Goal: Contribute content: Add original content to the website for others to see

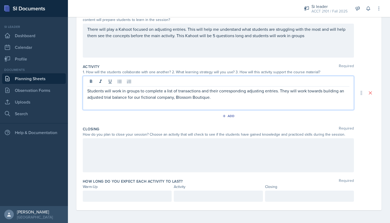
scroll to position [66, 0]
click at [110, 159] on div at bounding box center [218, 155] width 271 height 34
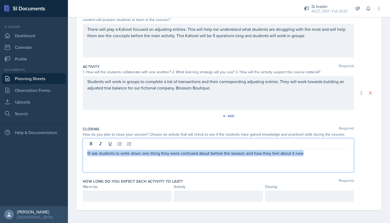
drag, startPoint x: 316, startPoint y: 154, endPoint x: 85, endPoint y: 150, distance: 231.0
click at [85, 150] on div "Ill ask students to write down one thing they were confused about before the se…" at bounding box center [218, 155] width 271 height 34
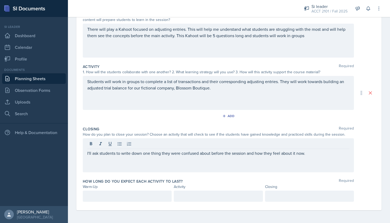
click at [136, 201] on div at bounding box center [127, 195] width 89 height 11
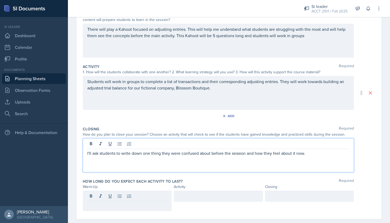
click at [192, 143] on div "I'll ask students to write down one thing they were confused about before the s…" at bounding box center [218, 155] width 271 height 34
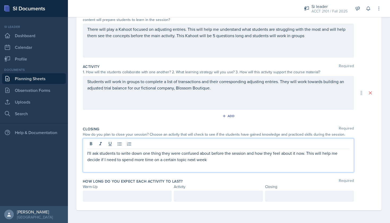
click at [136, 197] on div at bounding box center [127, 195] width 89 height 11
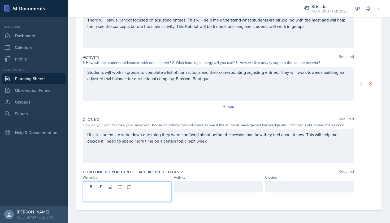
scroll to position [75, 0]
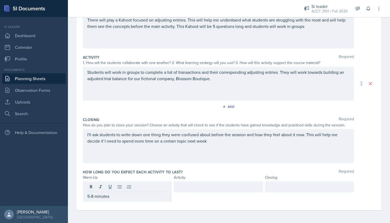
click at [192, 183] on div at bounding box center [218, 186] width 89 height 11
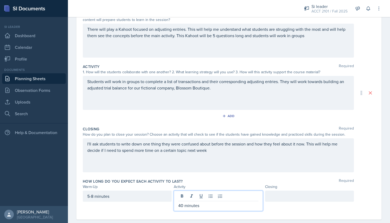
click at [192, 194] on div at bounding box center [309, 195] width 89 height 11
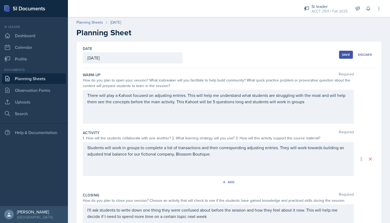
scroll to position [0, 0]
click at [192, 54] on div "Save" at bounding box center [346, 55] width 8 height 4
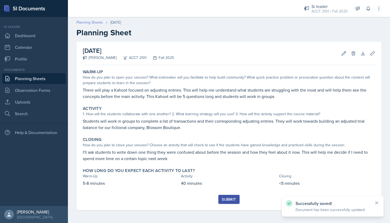
click at [84, 22] on link "Planning Sheets" at bounding box center [89, 23] width 27 height 6
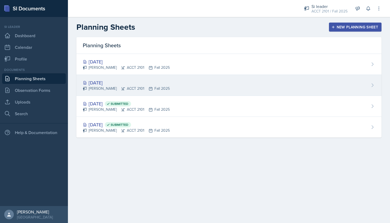
click at [107, 80] on div "[DATE]" at bounding box center [126, 82] width 87 height 7
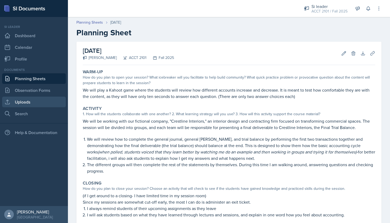
click at [23, 103] on link "Uploads" at bounding box center [34, 102] width 64 height 11
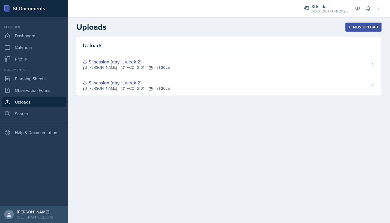
click at [192, 27] on icon "button" at bounding box center [349, 27] width 3 height 3
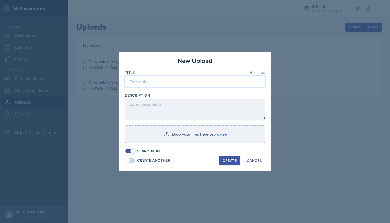
click at [188, 79] on input at bounding box center [195, 81] width 140 height 11
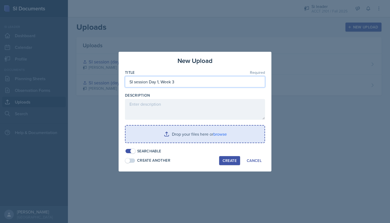
type input "SI session Day 1, Week 3"
click at [192, 133] on input "file" at bounding box center [194, 133] width 139 height 17
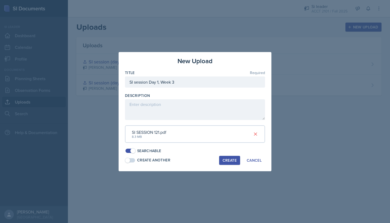
click at [192, 159] on div "Create" at bounding box center [229, 160] width 14 height 4
click at [192, 161] on button "Create" at bounding box center [229, 160] width 21 height 9
click at [192, 158] on div "Cancel" at bounding box center [254, 160] width 15 height 4
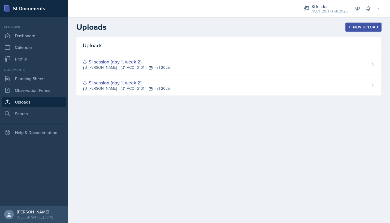
click at [192, 29] on div "New Upload" at bounding box center [363, 27] width 29 height 4
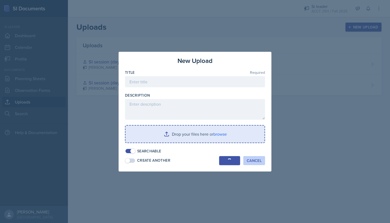
click at [192, 161] on div "Cancel" at bounding box center [254, 160] width 15 height 4
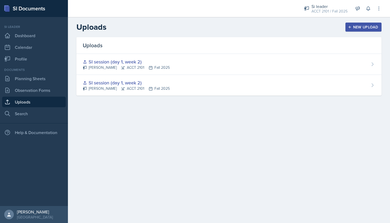
click at [192, 25] on div "New Upload" at bounding box center [363, 27] width 29 height 4
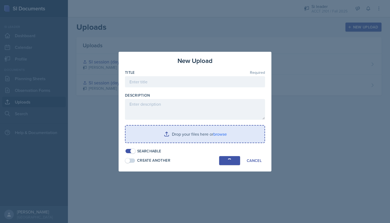
click at [192, 133] on input "file" at bounding box center [194, 133] width 139 height 17
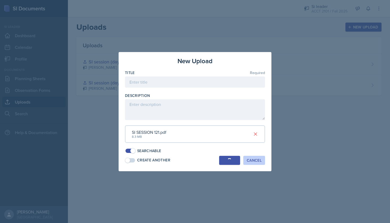
click at [192, 159] on div "Cancel" at bounding box center [254, 160] width 15 height 4
